Goal: Task Accomplishment & Management: Manage account settings

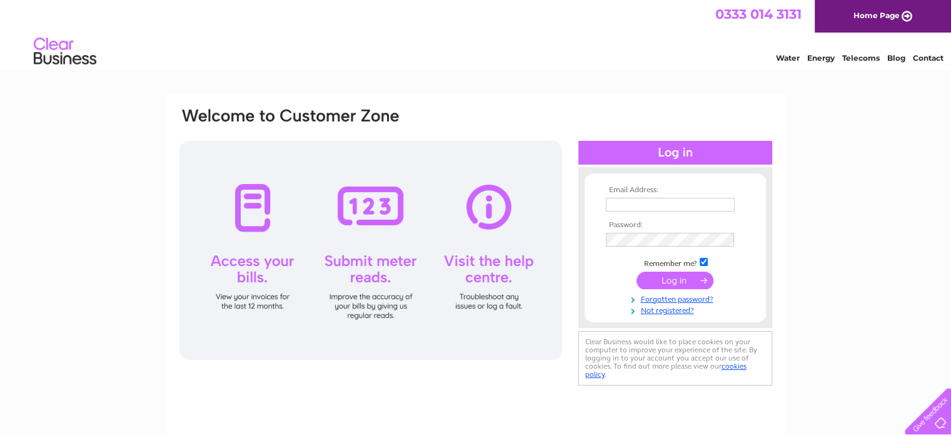
click at [690, 204] on input "text" at bounding box center [670, 205] width 129 height 14
type input "[EMAIL_ADDRESS][DOMAIN_NAME][PERSON_NAME]"
click at [662, 281] on input "submit" at bounding box center [675, 281] width 77 height 18
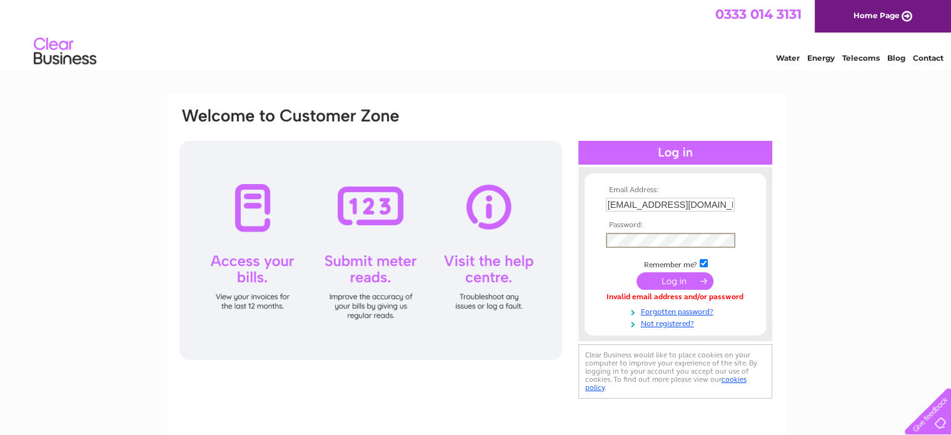
click at [672, 283] on input "submit" at bounding box center [675, 281] width 77 height 18
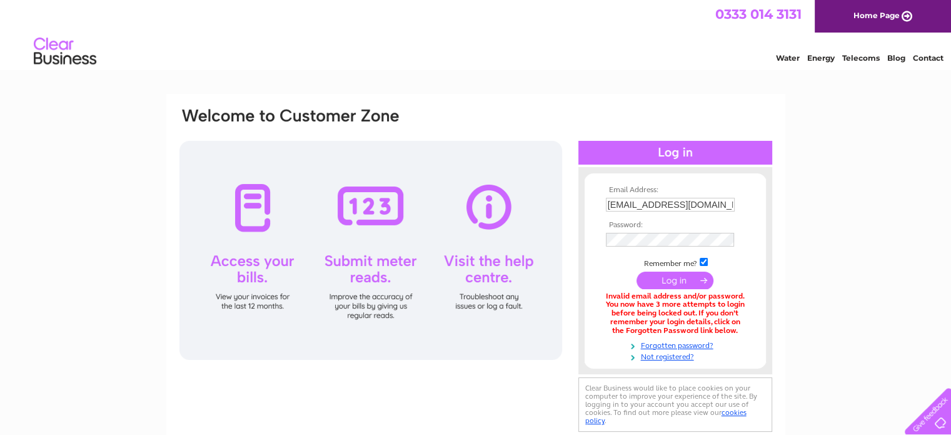
click at [633, 247] on td at bounding box center [675, 240] width 145 height 20
click at [669, 280] on input "submit" at bounding box center [675, 280] width 77 height 18
click at [654, 205] on input "[EMAIL_ADDRESS][DOMAIN_NAME][PERSON_NAME]" at bounding box center [671, 205] width 130 height 15
click at [644, 206] on input "[EMAIL_ADDRESS][DOMAIN_NAME][PERSON_NAME]" at bounding box center [671, 205] width 130 height 15
type input "[PERSON_NAME][EMAIL_ADDRESS][DOMAIN_NAME][PERSON_NAME]"
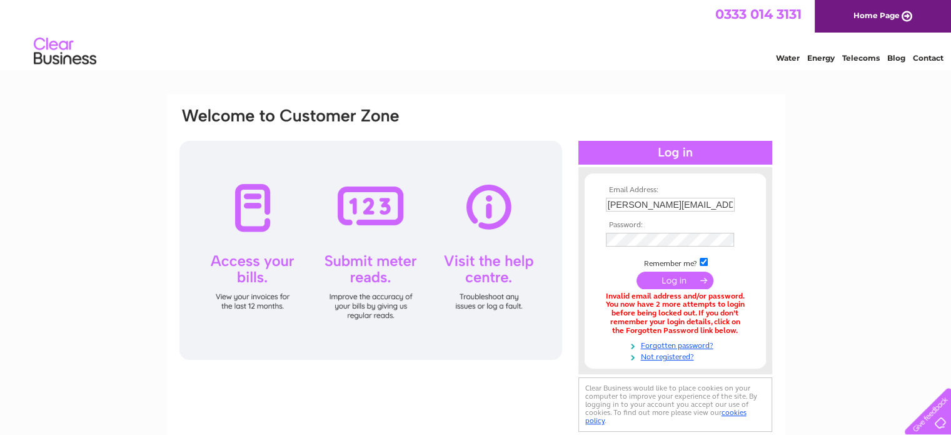
click at [665, 272] on input "submit" at bounding box center [675, 280] width 77 height 18
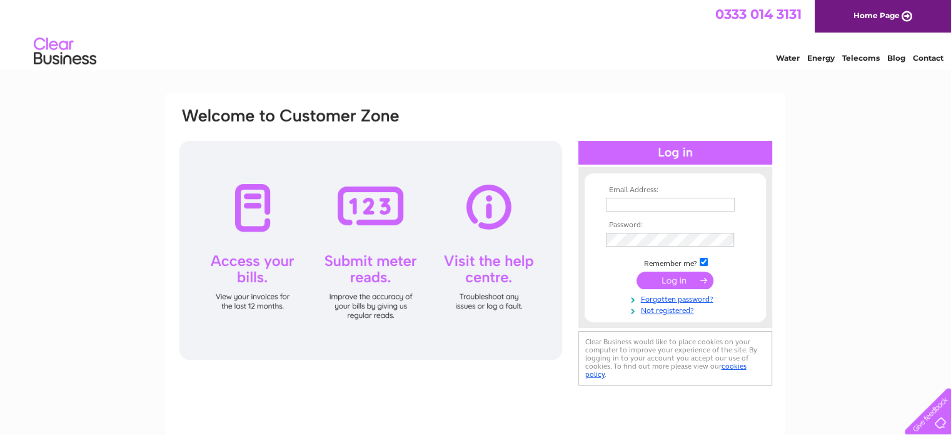
click at [685, 206] on input "text" at bounding box center [670, 205] width 129 height 14
type input "[PERSON_NAME][EMAIL_ADDRESS][DOMAIN_NAME][PERSON_NAME]"
